Goal: Find specific page/section: Find specific page/section

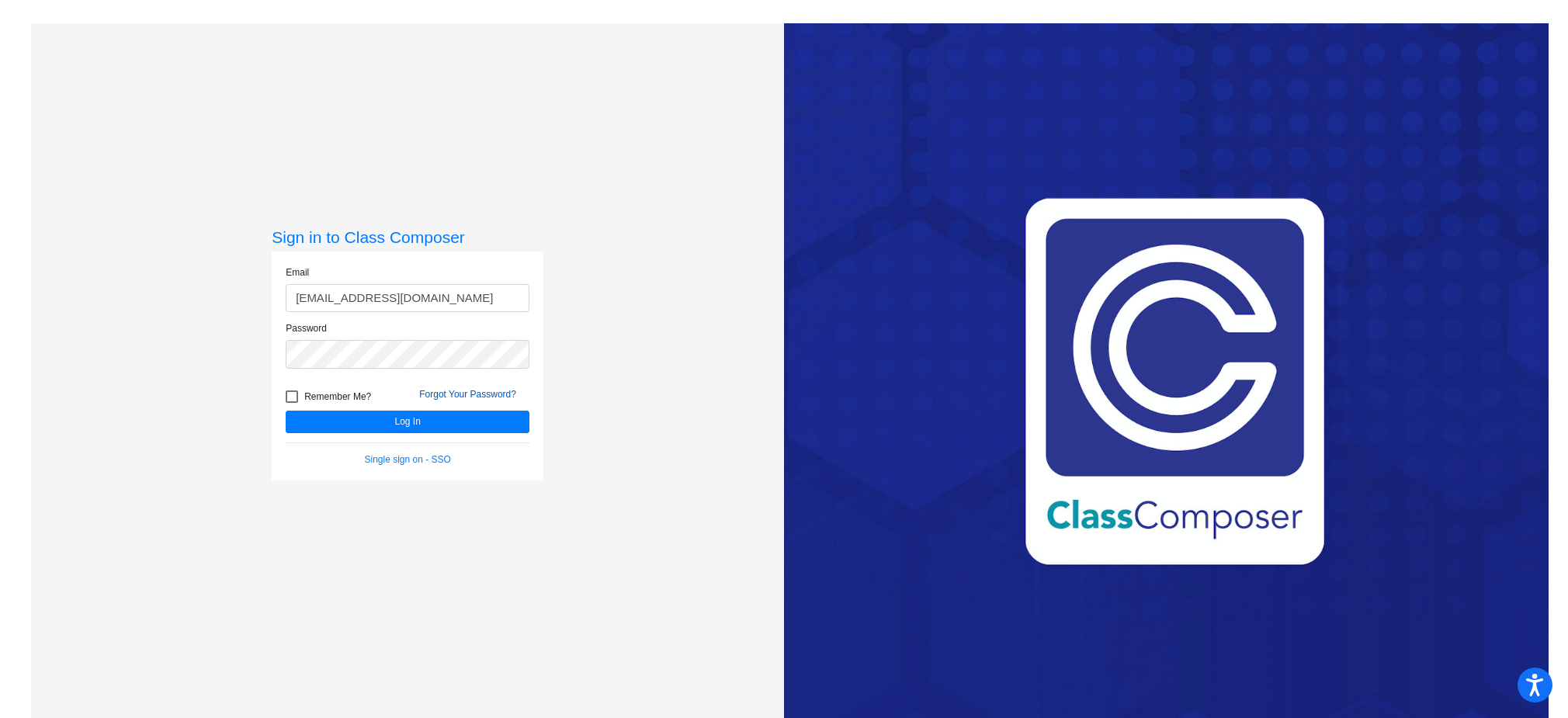
type input "[EMAIL_ADDRESS][DOMAIN_NAME]"
click at [286, 411] on button "Log In" at bounding box center [408, 422] width 244 height 23
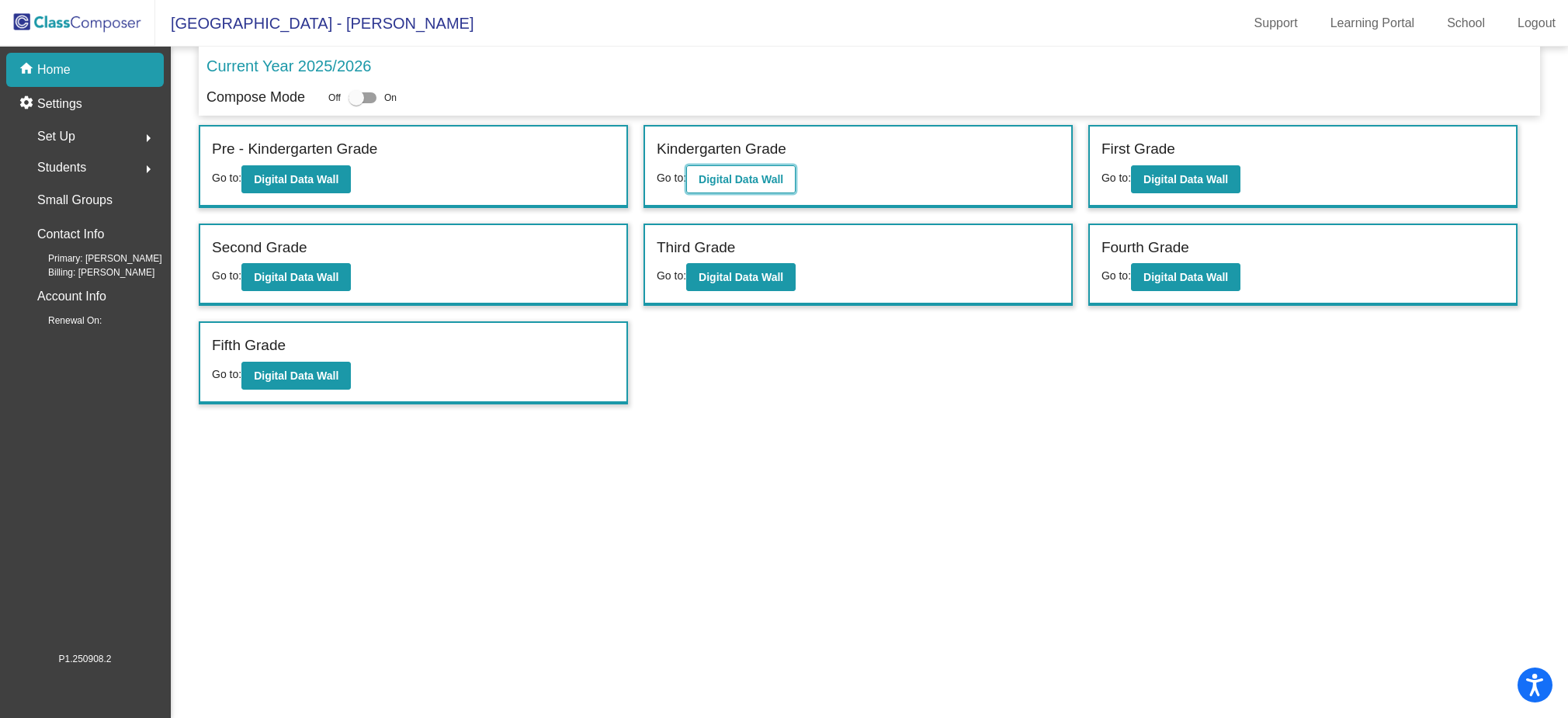
click at [733, 170] on button "Digital Data Wall" at bounding box center [741, 180] width 110 height 28
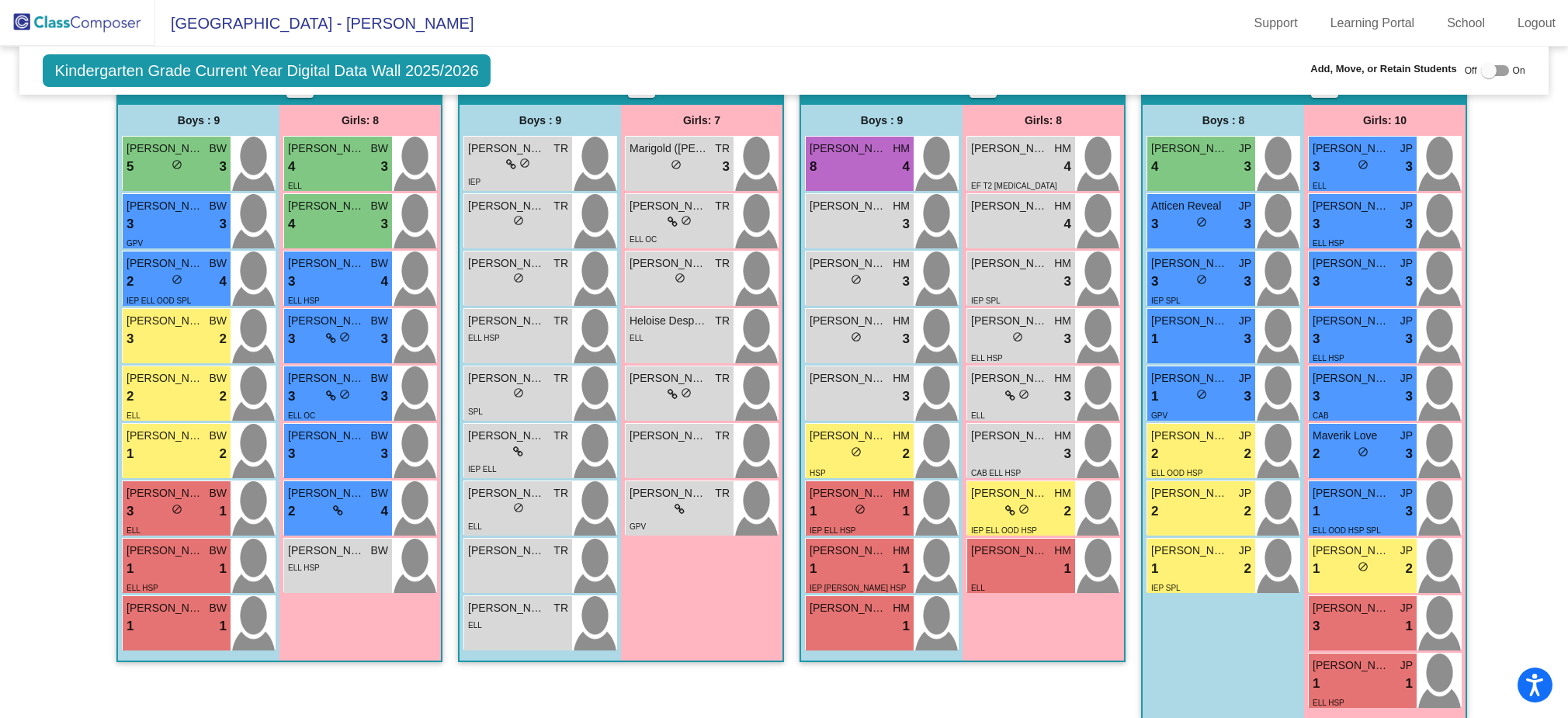
scroll to position [344, 0]
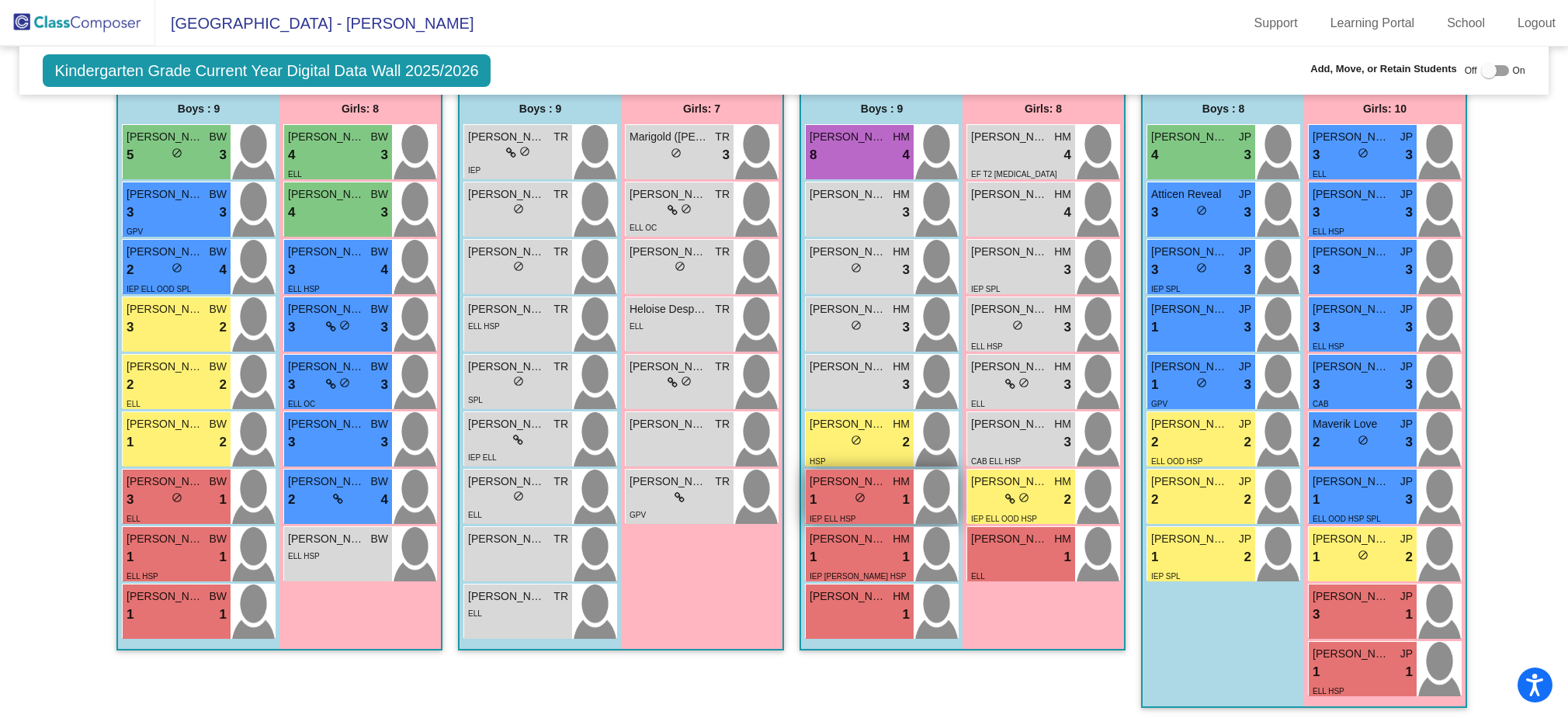
click at [843, 493] on div "1 lock do_not_disturb_alt 1" at bounding box center [860, 499] width 100 height 20
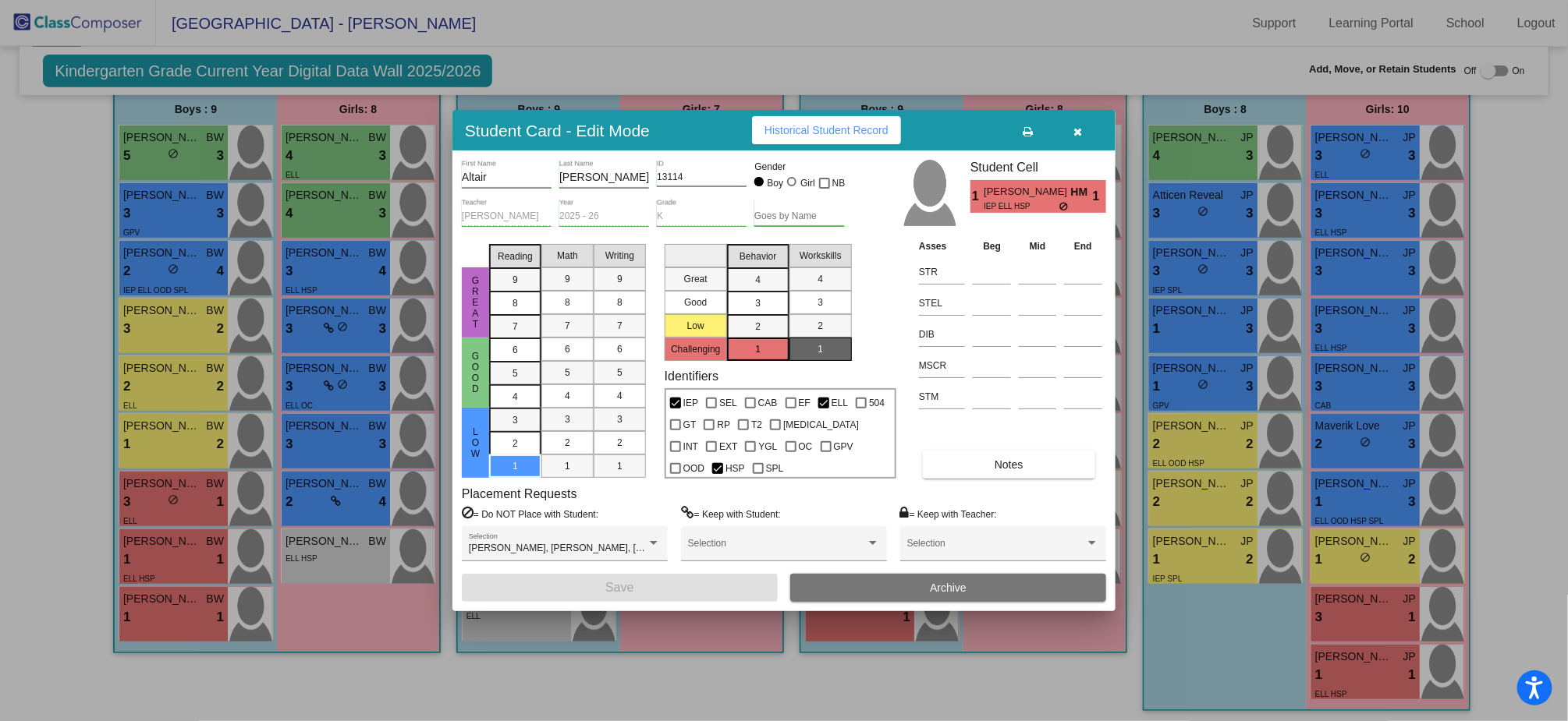
click at [1075, 134] on icon "button" at bounding box center [1079, 131] width 9 height 10
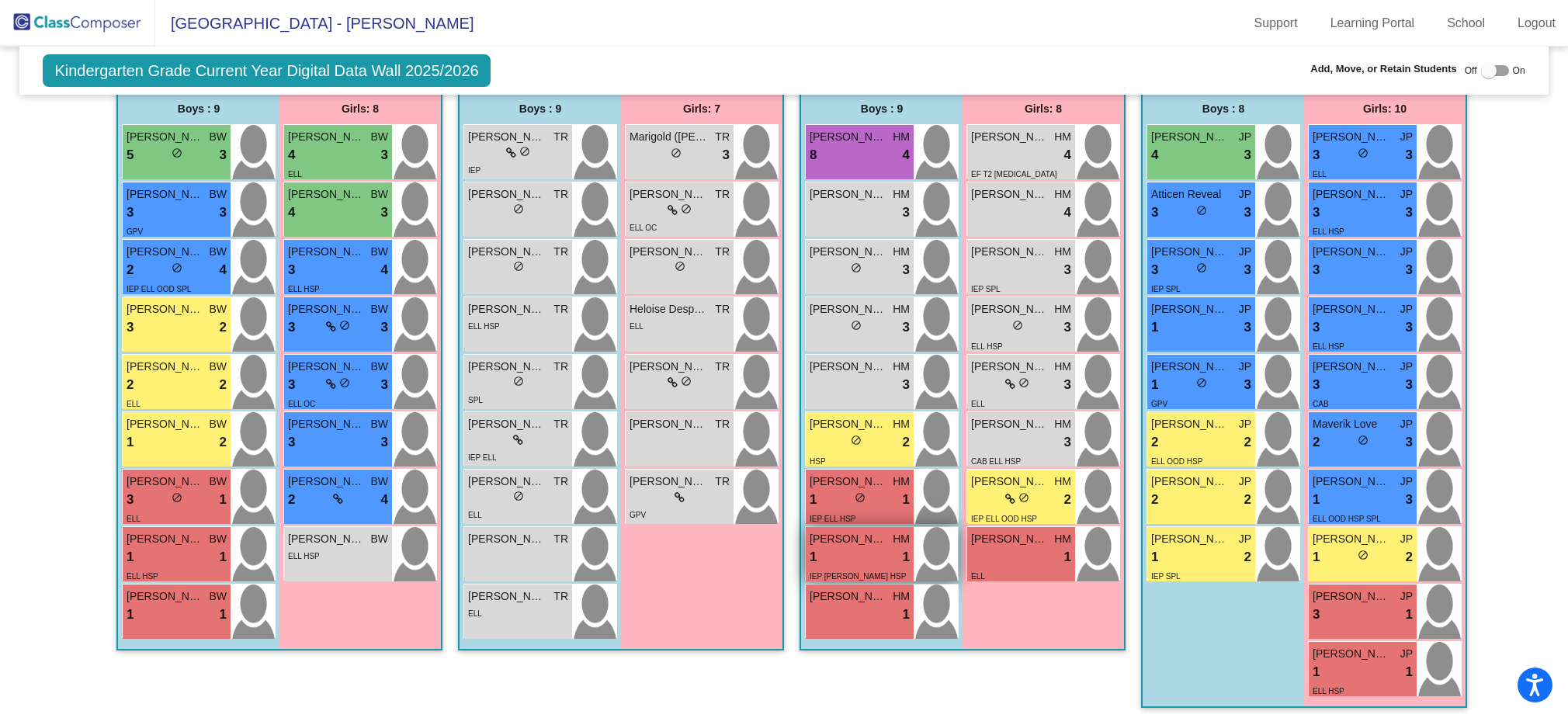
click at [852, 562] on div "1 lock do_not_disturb_alt 1" at bounding box center [860, 557] width 100 height 20
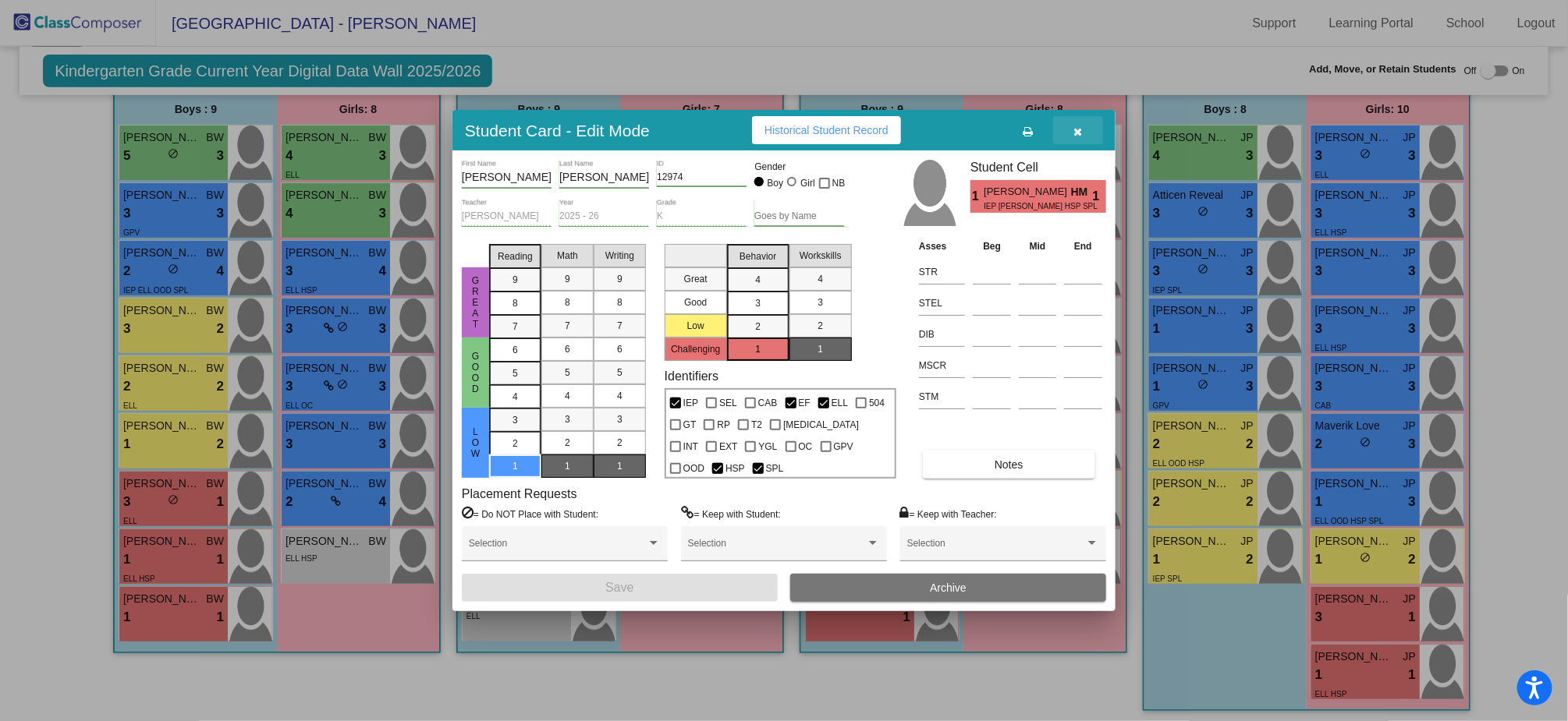
click at [1087, 132] on button "button" at bounding box center [1078, 130] width 50 height 28
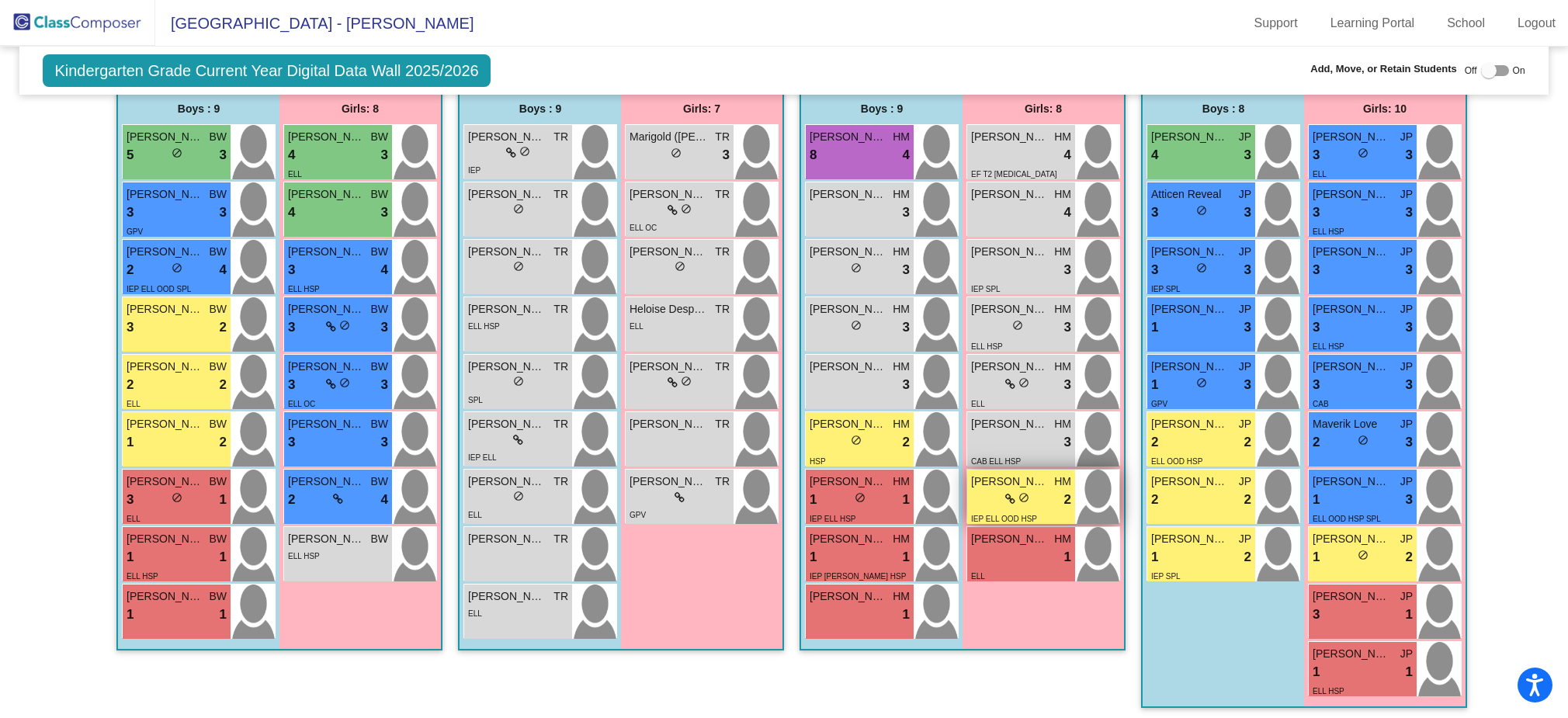
click at [1000, 510] on div "IEP ELL OOD HSP" at bounding box center [1004, 517] width 66 height 16
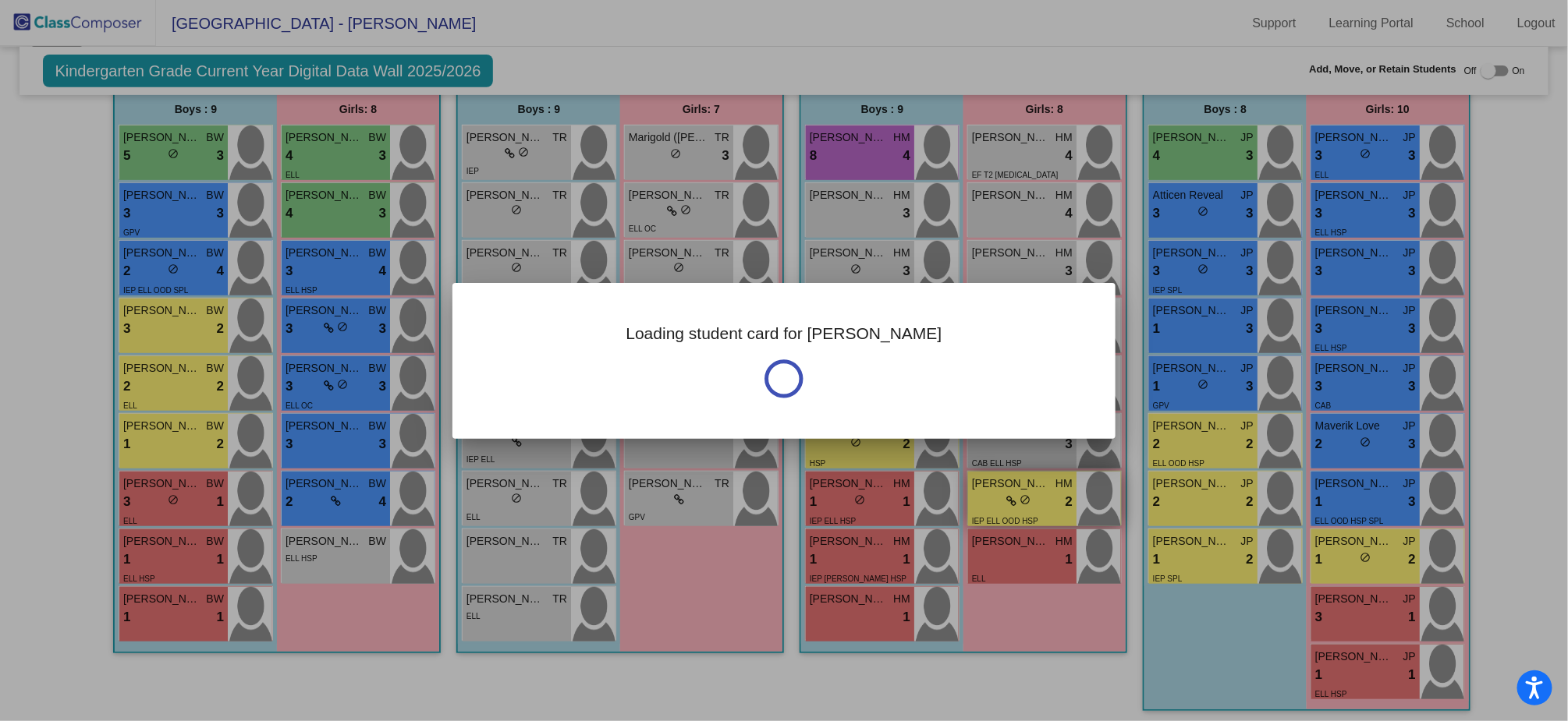
click at [1004, 511] on div at bounding box center [784, 360] width 1568 height 721
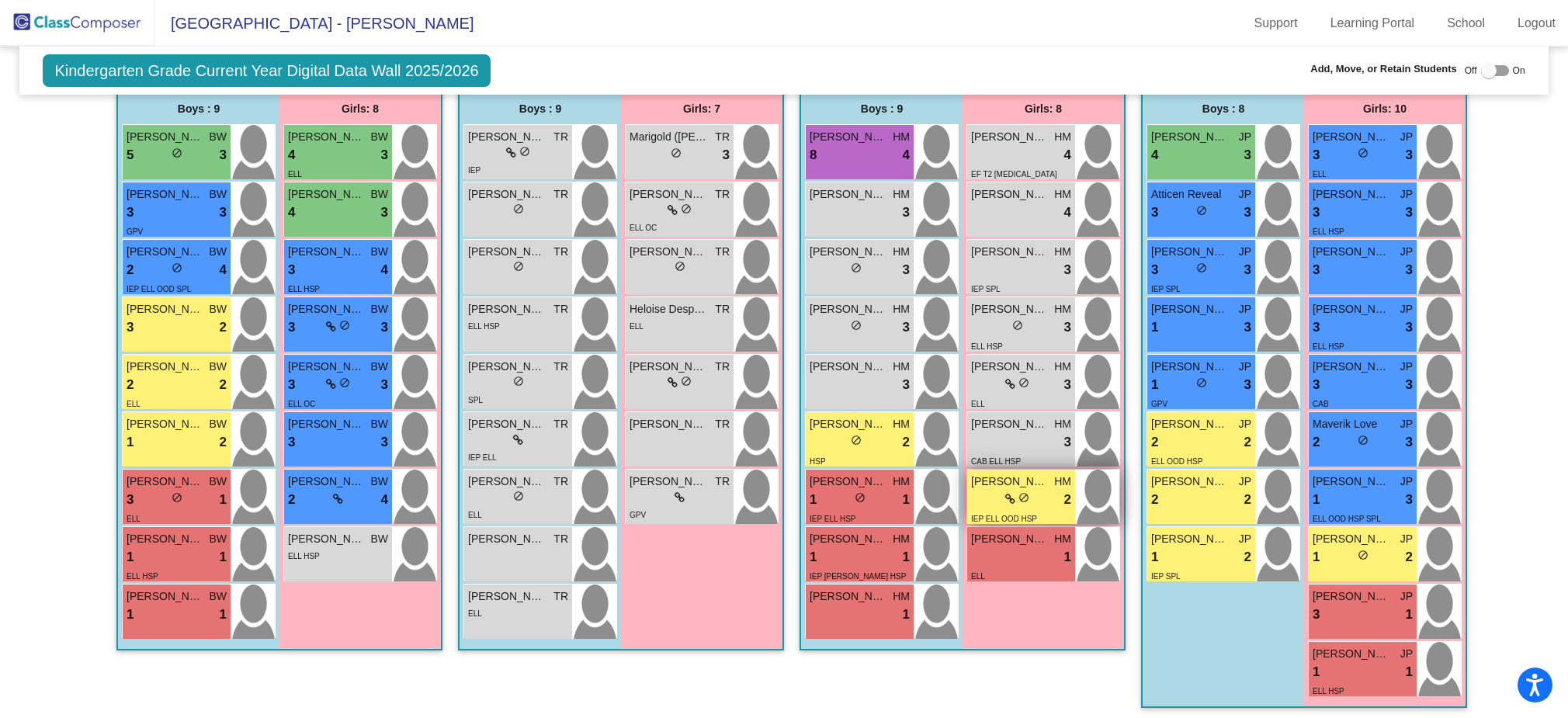
click at [1000, 510] on div "IEP ELL OOD HSP" at bounding box center [1004, 517] width 66 height 16
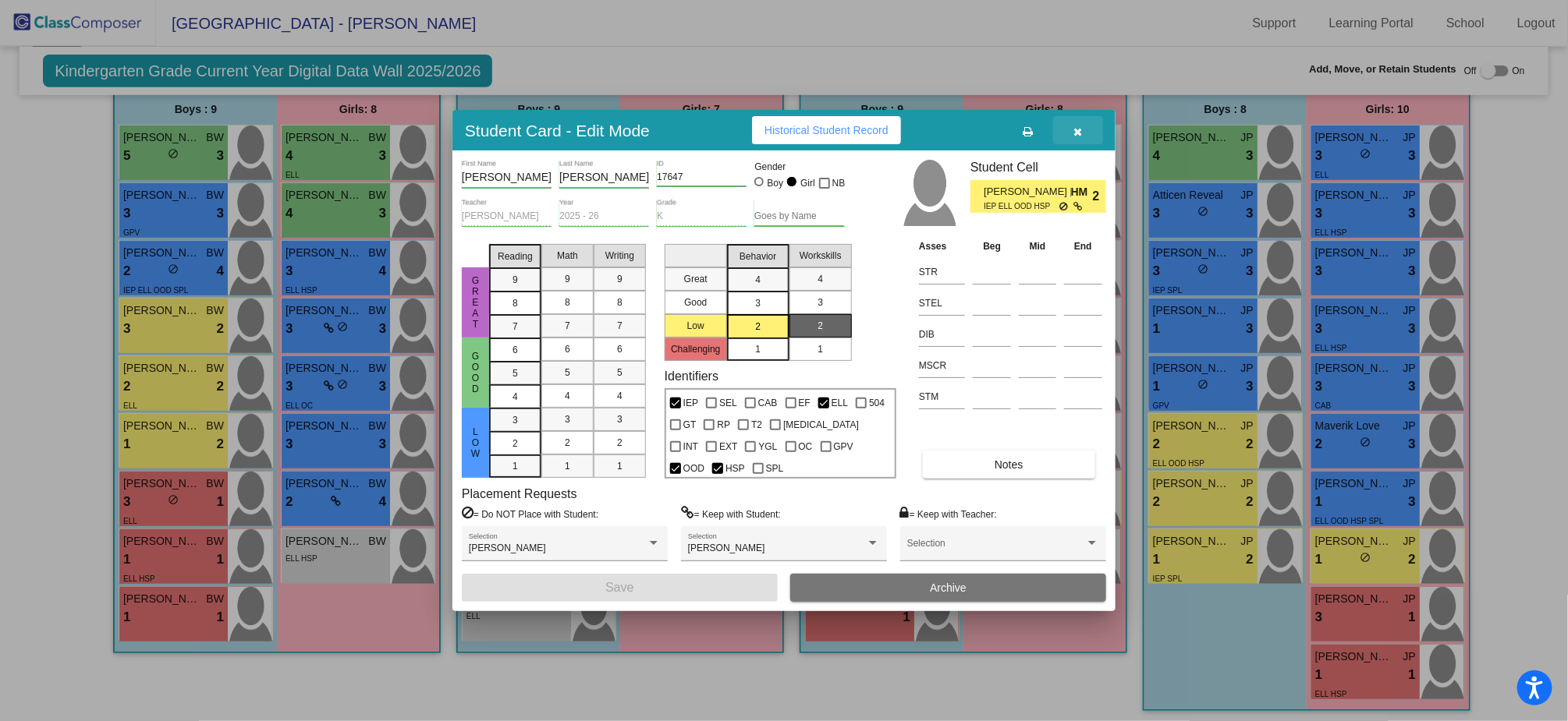
click at [1083, 128] on button "button" at bounding box center [1078, 130] width 50 height 28
